Goal: Information Seeking & Learning: Learn about a topic

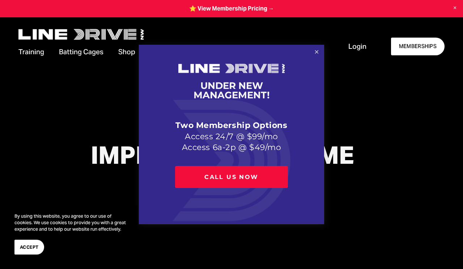
click at [314, 52] on link "Close" at bounding box center [316, 52] width 13 height 13
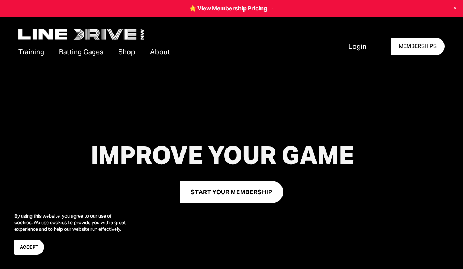
click at [0, 0] on span "Cage Rentals" at bounding box center [0, 0] width 0 height 0
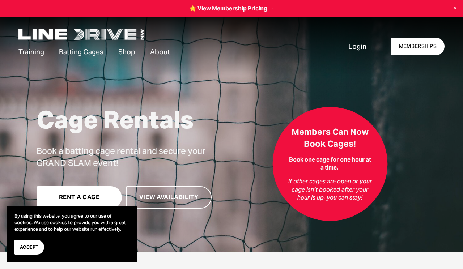
scroll to position [30, 0]
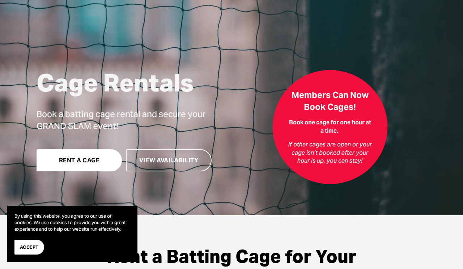
click at [144, 153] on link "View Availability" at bounding box center [169, 160] width 86 height 22
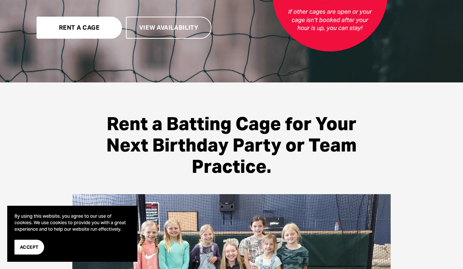
scroll to position [0, 0]
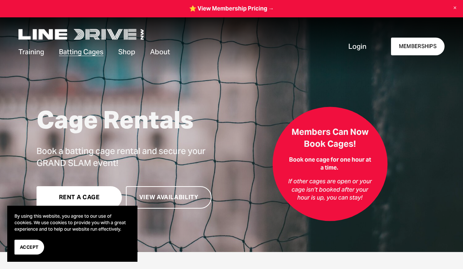
click at [0, 0] on span "Memberships" at bounding box center [0, 0] width 0 height 0
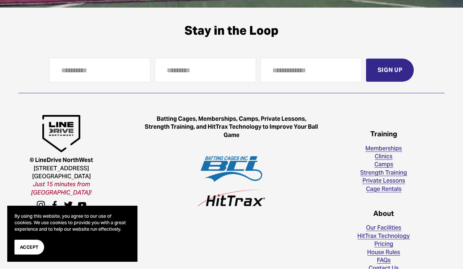
scroll to position [1069, 0]
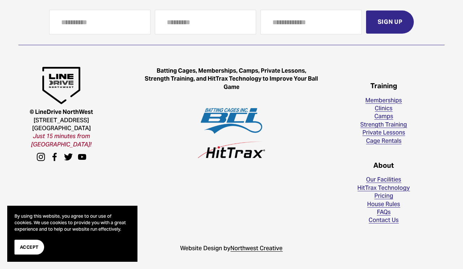
click at [385, 177] on link "Our Facilities" at bounding box center [383, 180] width 35 height 8
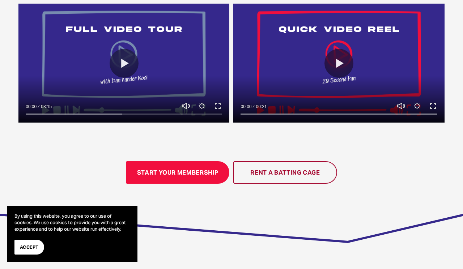
scroll to position [392, 0]
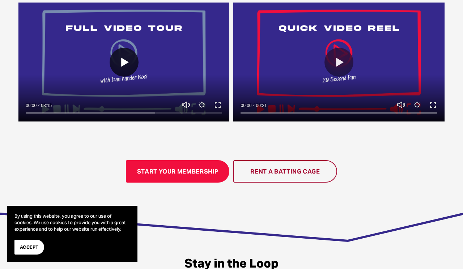
click at [129, 59] on button "Play" at bounding box center [124, 62] width 29 height 29
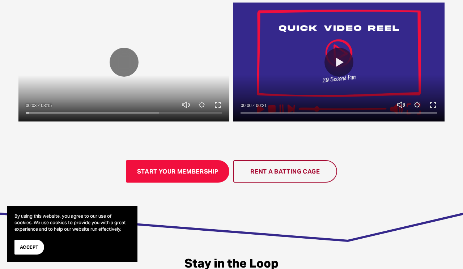
click at [217, 105] on button "Exit fullscreen Enter fullscreen" at bounding box center [217, 105] width 9 height 9
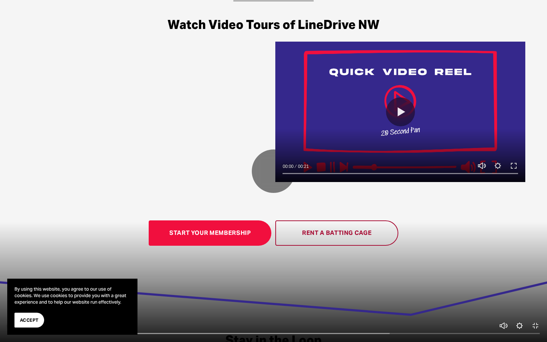
click at [463, 269] on button "Settings" at bounding box center [519, 325] width 9 height 9
click at [463, 269] on button "Speed Normal" at bounding box center [509, 308] width 59 height 12
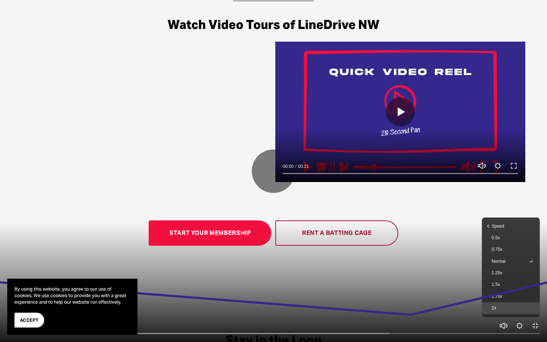
click at [463, 269] on span "2x" at bounding box center [511, 307] width 38 height 7
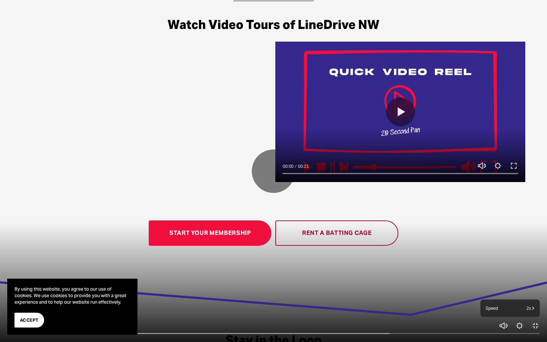
click at [384, 207] on div at bounding box center [273, 171] width 547 height 342
click at [246, 166] on div at bounding box center [273, 171] width 547 height 342
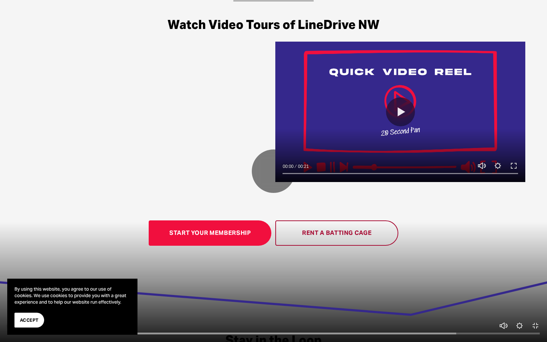
click at [120, 269] on input "Seek" at bounding box center [273, 333] width 533 height 5
click at [166, 269] on input "Seek" at bounding box center [273, 333] width 533 height 5
click at [198, 269] on input "Seek" at bounding box center [273, 333] width 533 height 5
click at [189, 269] on input "Seek" at bounding box center [273, 333] width 533 height 5
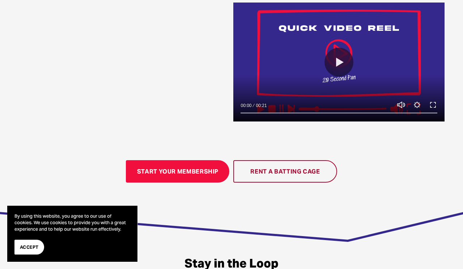
type input "***"
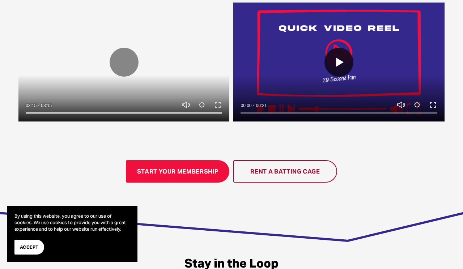
click at [332, 71] on button "Play" at bounding box center [339, 62] width 29 height 29
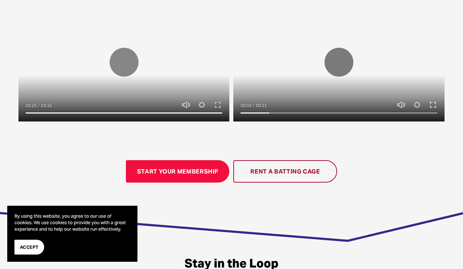
click at [433, 108] on button "Exit fullscreen Enter fullscreen" at bounding box center [433, 105] width 9 height 9
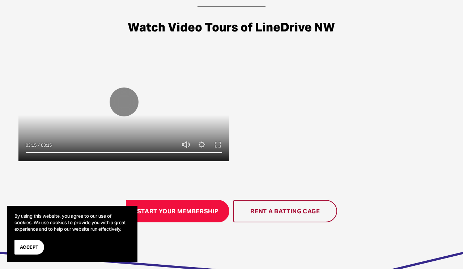
scroll to position [0, 0]
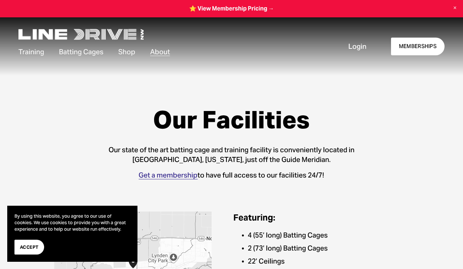
type input "***"
click at [83, 49] on span "Batting Cages" at bounding box center [81, 52] width 45 height 10
click at [90, 51] on span "Batting Cages" at bounding box center [81, 52] width 45 height 10
click at [0, 0] on span "Our Facilities" at bounding box center [0, 0] width 0 height 0
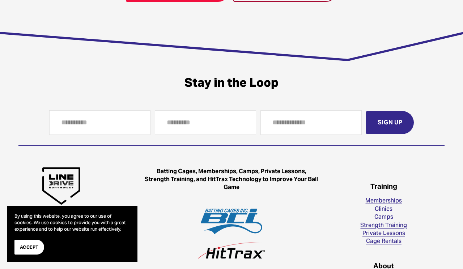
scroll to position [680, 0]
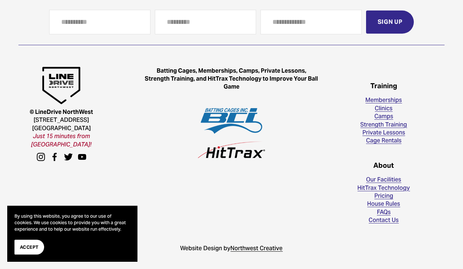
click at [389, 210] on link "FAQs" at bounding box center [384, 212] width 14 height 8
